Goal: Check status: Check status

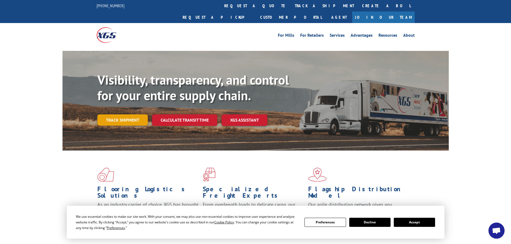
click at [129, 114] on link "Track shipment" at bounding box center [122, 119] width 50 height 11
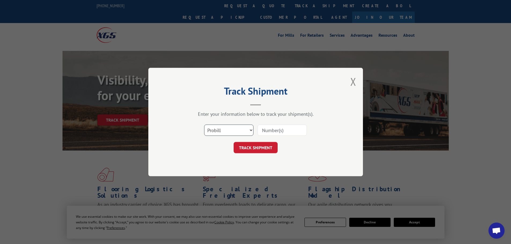
click at [251, 130] on select "Select category... Probill BOL PO" at bounding box center [228, 130] width 49 height 11
select select "bol"
click at [204, 125] on select "Select category... Probill BOL PO" at bounding box center [228, 130] width 49 height 11
click at [271, 130] on input at bounding box center [281, 130] width 49 height 11
paste input "7082112"
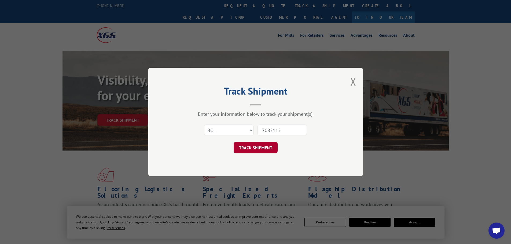
type input "7082112"
click at [265, 146] on button "TRACK SHIPMENT" at bounding box center [256, 147] width 44 height 11
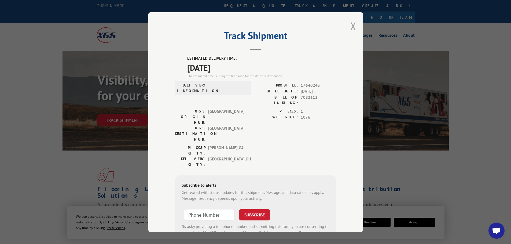
click at [353, 28] on button "Close modal" at bounding box center [353, 26] width 6 height 14
